Goal: Register for event/course

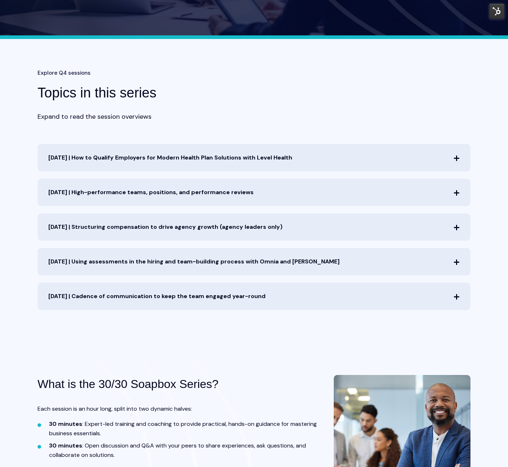
scroll to position [250, 0]
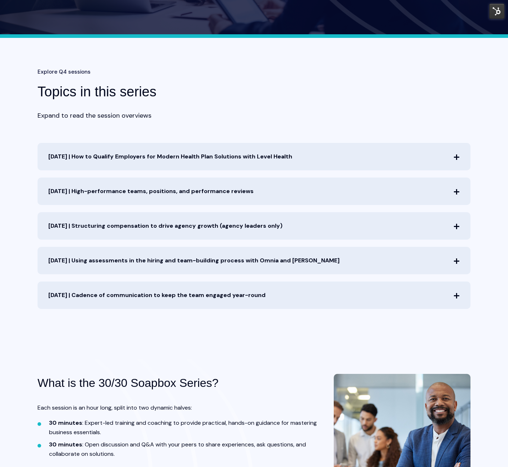
click at [225, 159] on span "[DATE] | How to Qualify Employers for Modern Health Plan Solutions with Level H…" at bounding box center [254, 156] width 433 height 27
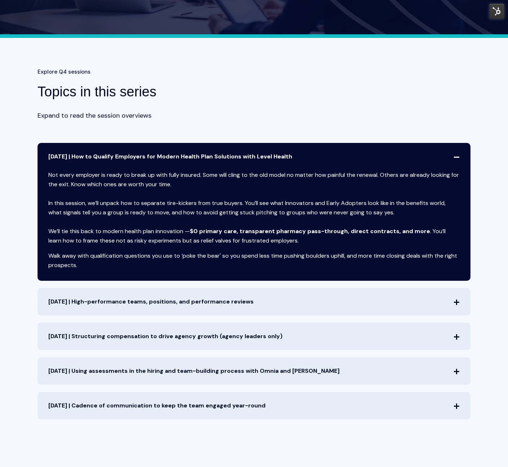
click at [225, 159] on span "[DATE] | How to Qualify Employers for Modern Health Plan Solutions with Level H…" at bounding box center [254, 156] width 433 height 27
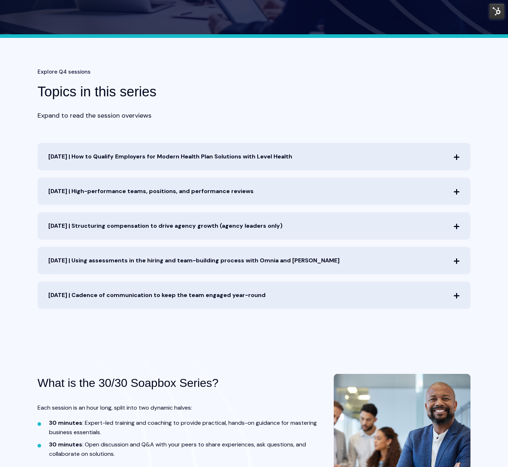
click at [266, 182] on span "[DATE] | High-performance teams, positions, and performance reviews" at bounding box center [254, 190] width 433 height 27
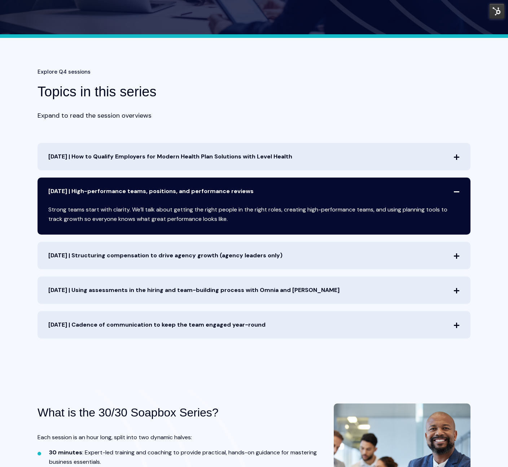
click at [277, 185] on span "[DATE] | High-performance teams, positions, and performance reviews" at bounding box center [254, 190] width 433 height 27
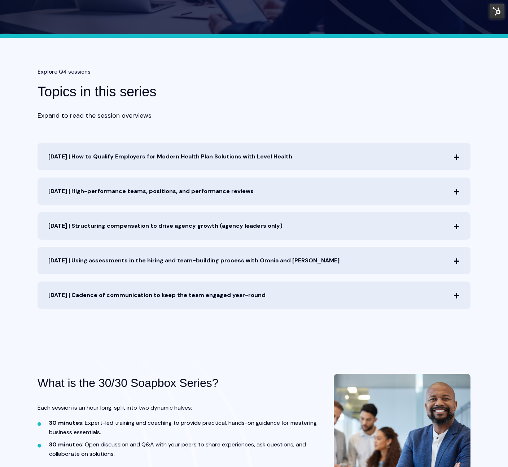
click at [269, 220] on span "[DATE] | Structuring compensation to drive agency growth (agency leaders only)" at bounding box center [254, 225] width 433 height 27
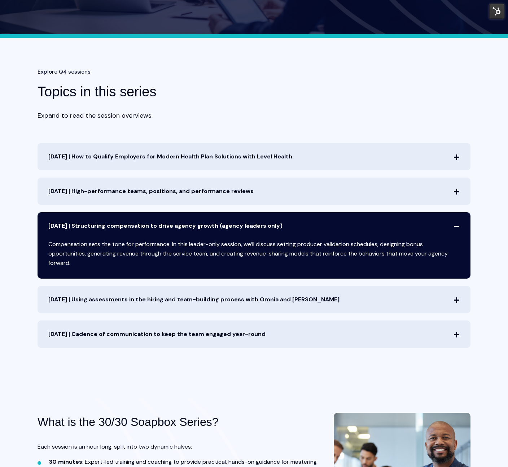
click at [269, 220] on span "[DATE] | Structuring compensation to drive agency growth (agency leaders only)" at bounding box center [254, 225] width 433 height 27
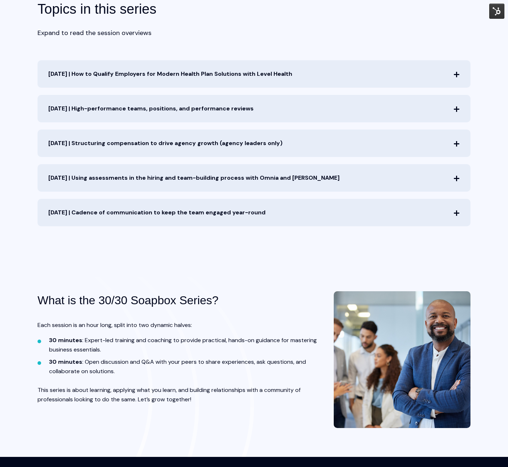
scroll to position [350, 0]
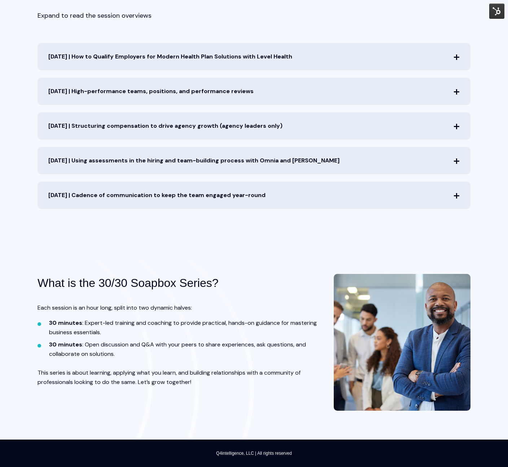
click at [269, 198] on span "[DATE] | Cadence of communication to keep the team engaged year-round" at bounding box center [254, 194] width 433 height 27
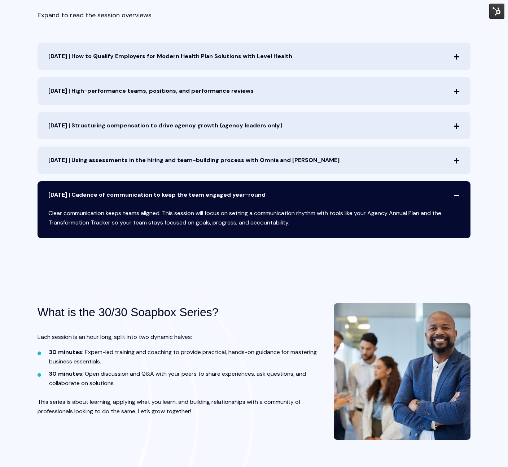
click at [269, 198] on span "[DATE] | Cadence of communication to keep the team engaged year-round" at bounding box center [254, 194] width 433 height 27
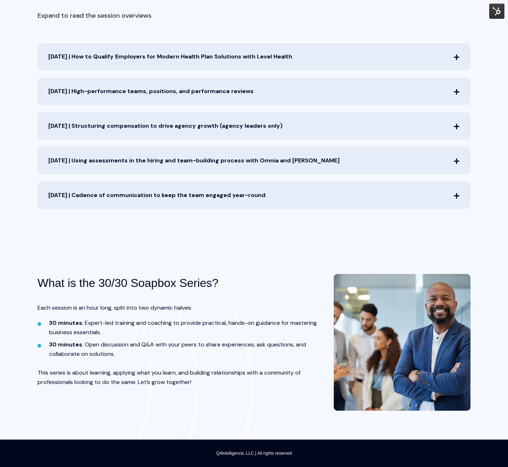
click at [235, 72] on div "[DATE] | How to Qualify Employers for Modern Health Plan Solutions with Level H…" at bounding box center [254, 126] width 433 height 166
click at [237, 66] on span "[DATE] | How to Qualify Employers for Modern Health Plan Solutions with Level H…" at bounding box center [254, 56] width 433 height 27
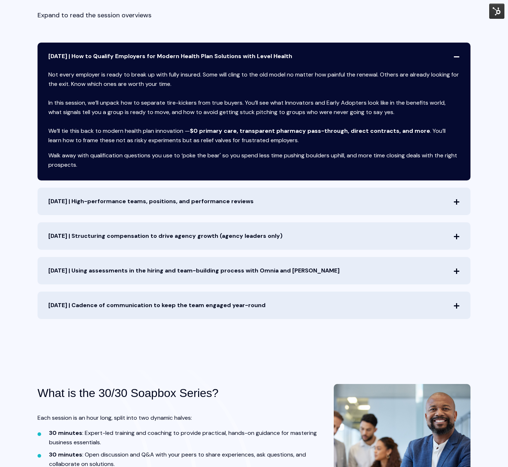
click at [237, 66] on span "[DATE] | How to Qualify Employers for Modern Health Plan Solutions with Level H…" at bounding box center [254, 56] width 433 height 27
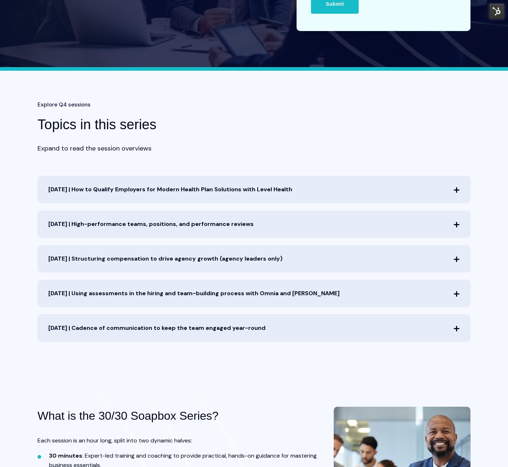
scroll to position [0, 0]
